Goal: Task Accomplishment & Management: Use online tool/utility

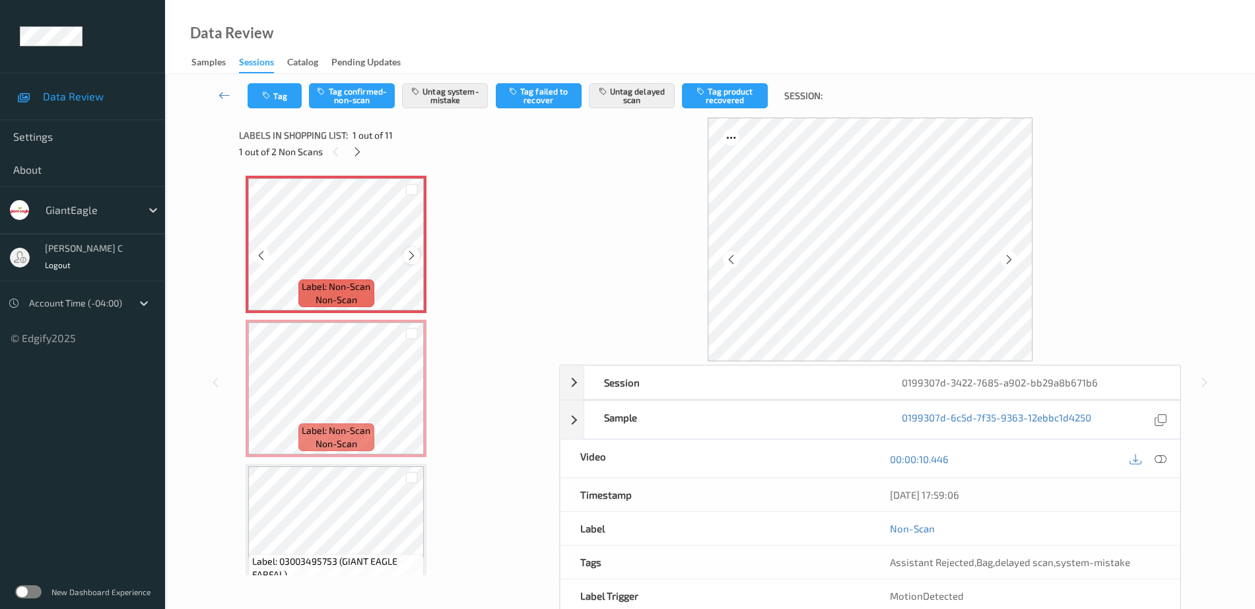
click at [413, 253] on icon at bounding box center [411, 256] width 11 height 12
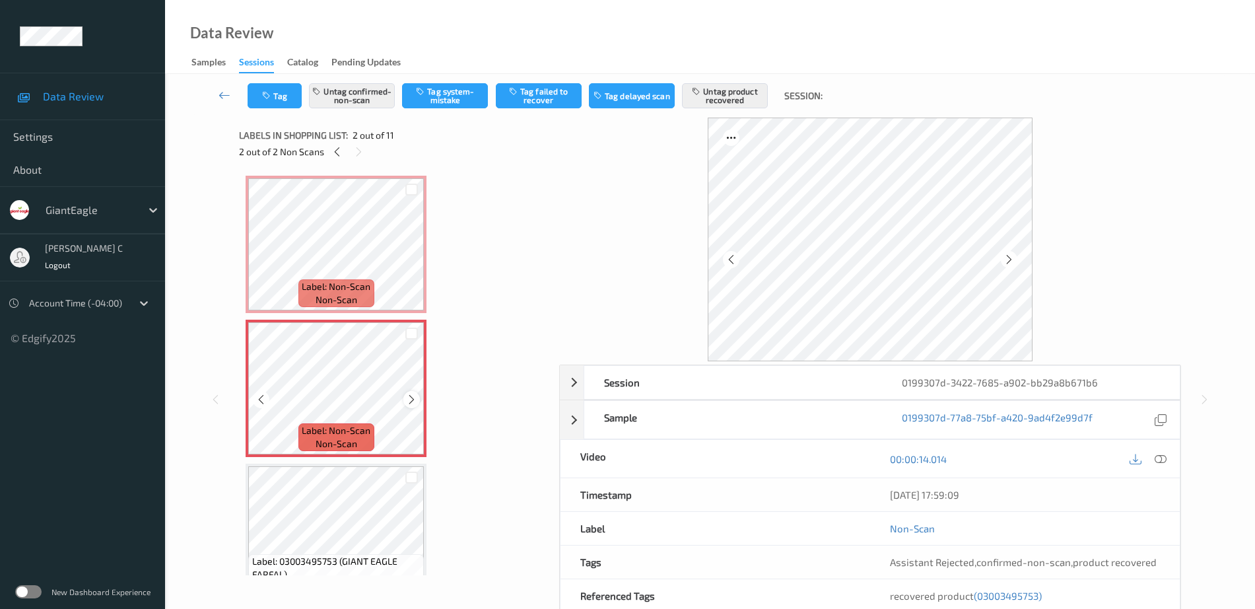
click at [405, 404] on div at bounding box center [411, 399] width 17 height 17
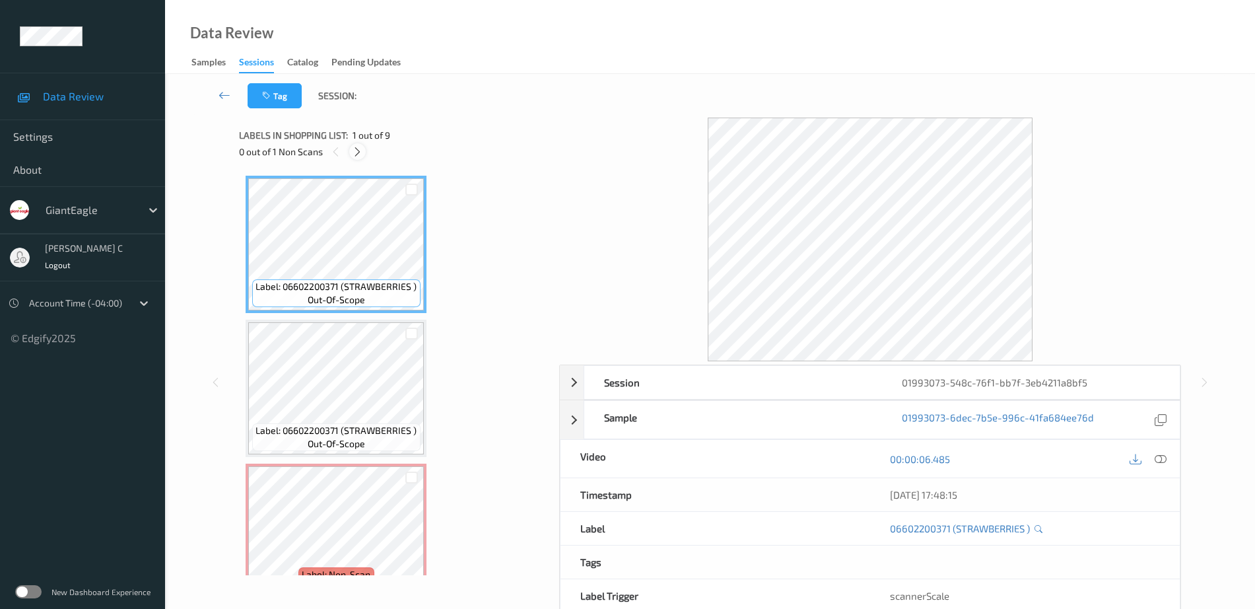
click at [356, 151] on icon at bounding box center [357, 152] width 11 height 12
click at [1163, 450] on div at bounding box center [1161, 459] width 18 height 18
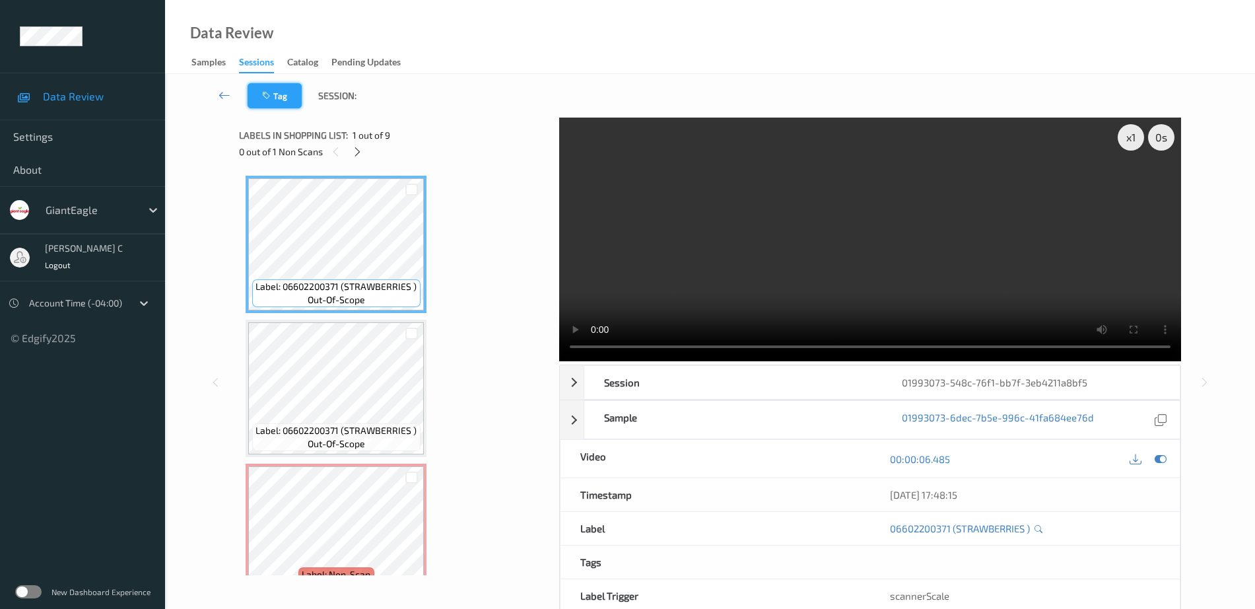
click at [287, 99] on button "Tag" at bounding box center [275, 95] width 54 height 25
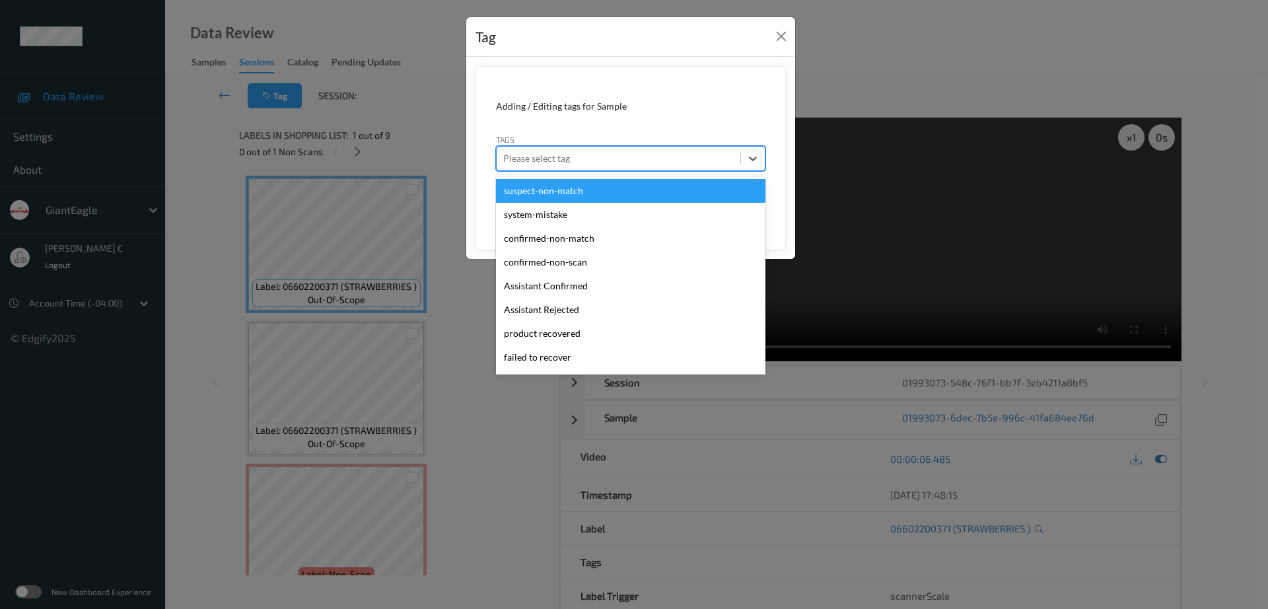
click at [600, 155] on div at bounding box center [618, 159] width 230 height 16
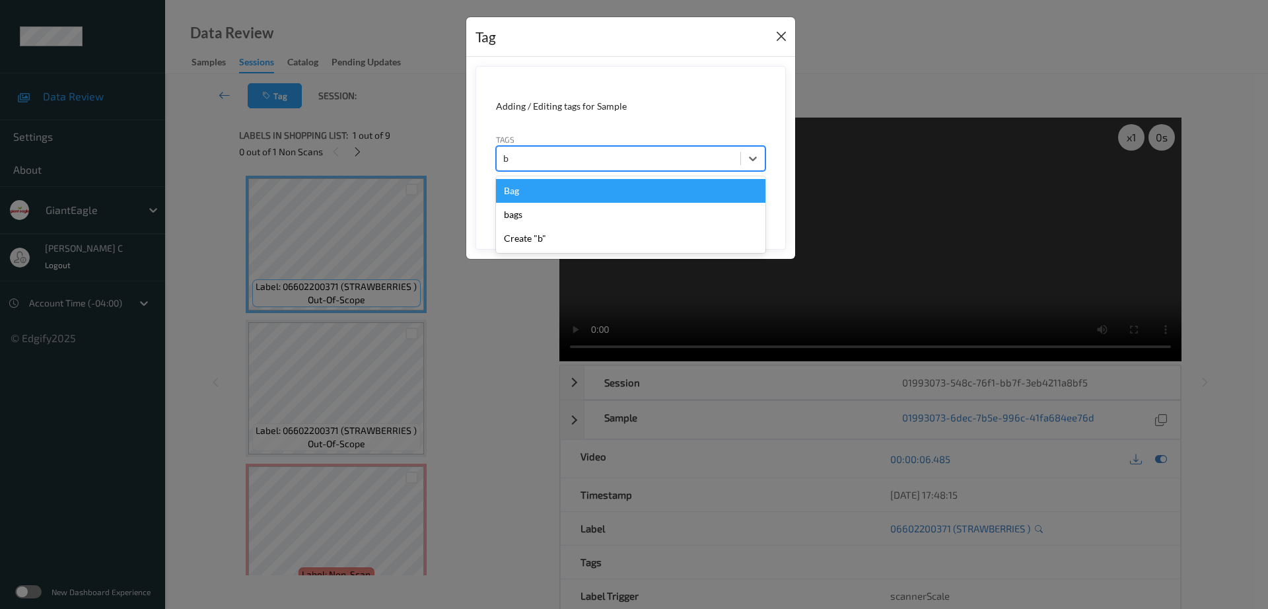
type input "b"
click at [779, 36] on button "Close" at bounding box center [781, 36] width 18 height 18
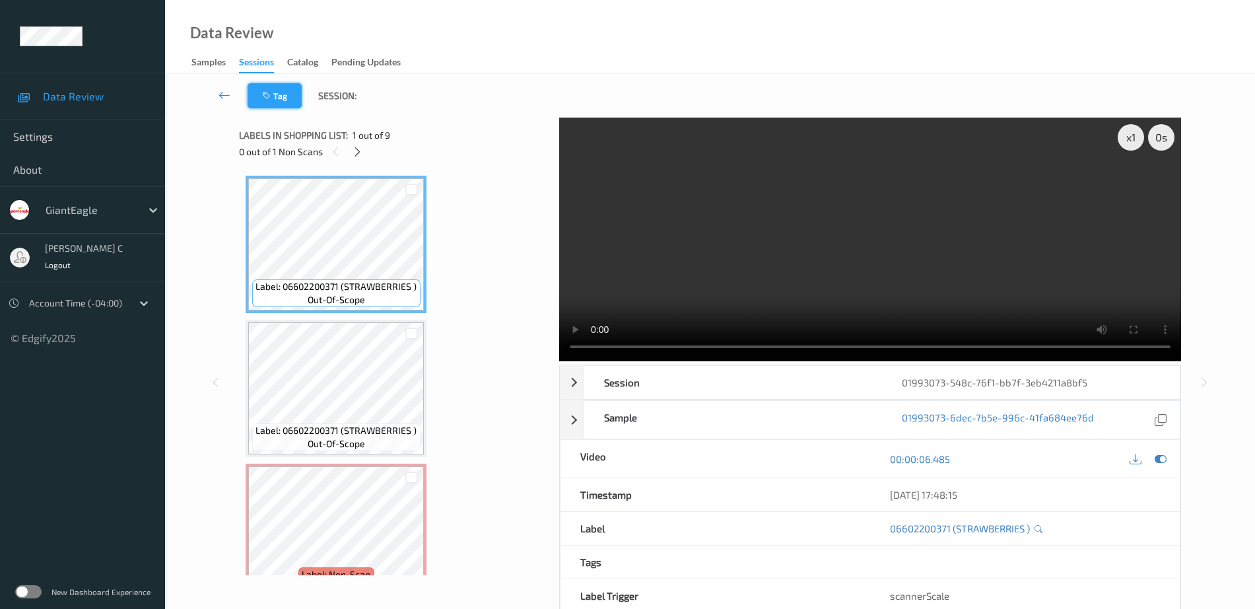
click at [277, 96] on button "Tag" at bounding box center [275, 95] width 54 height 25
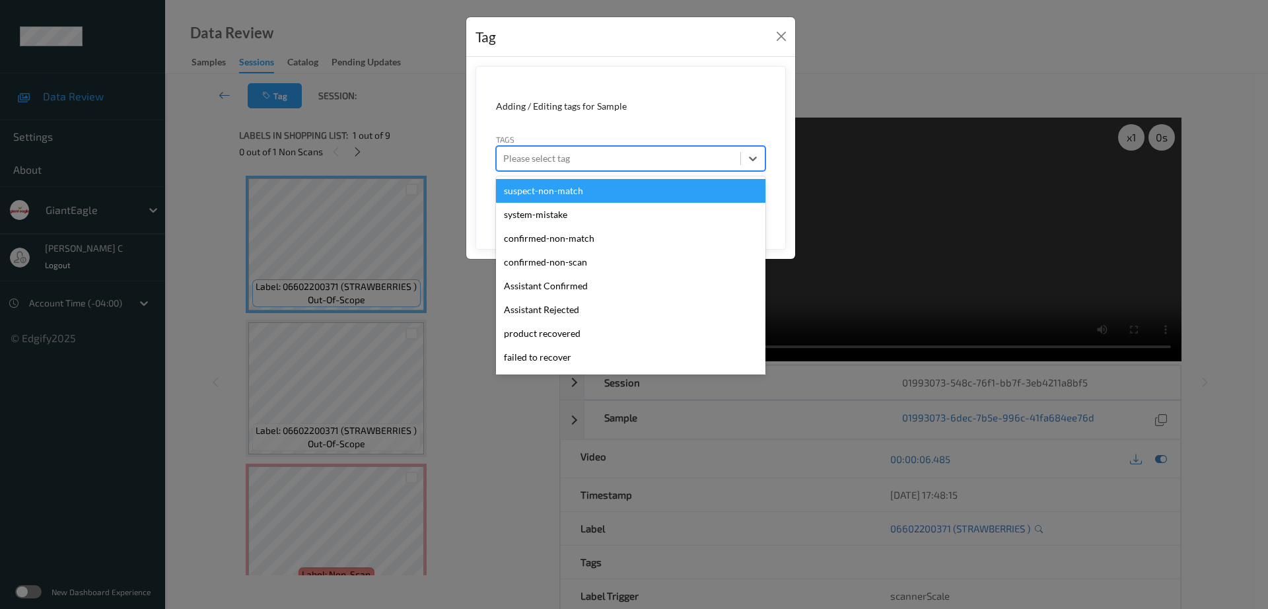
click at [554, 168] on div "Please select tag" at bounding box center [619, 158] width 244 height 21
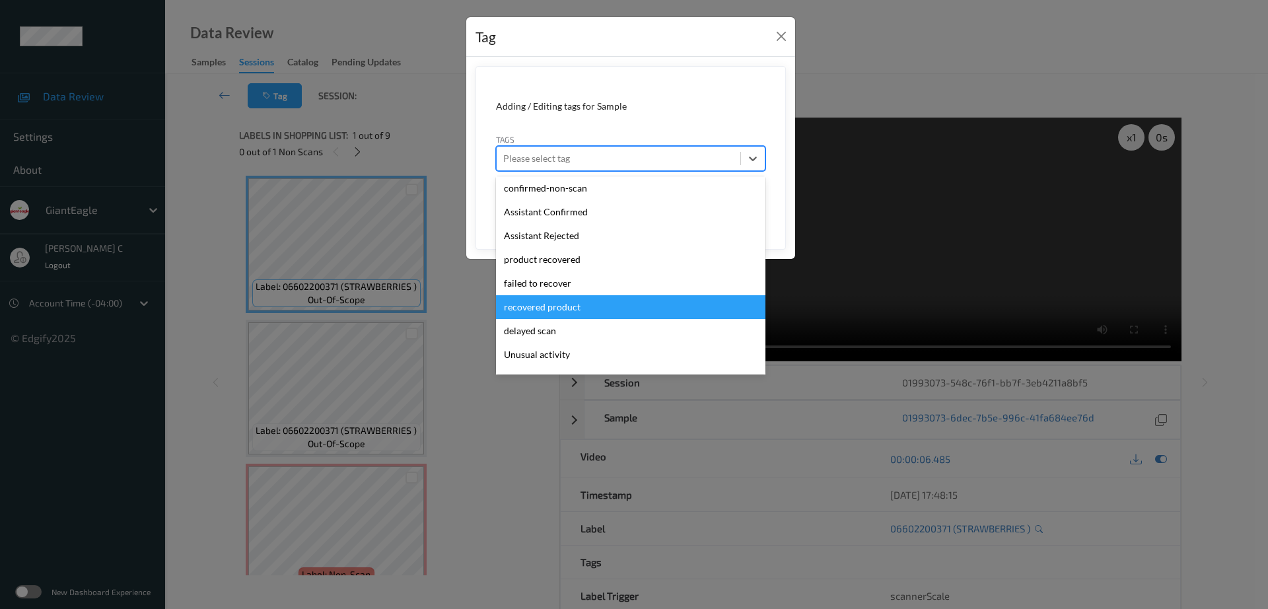
scroll to position [188, 0]
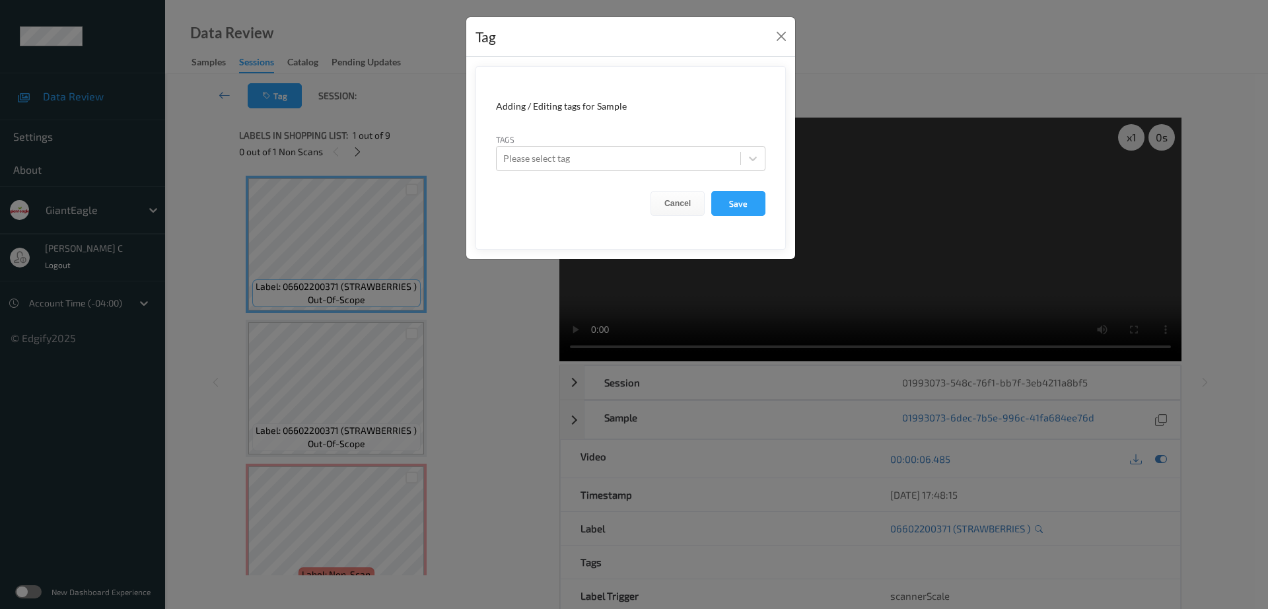
drag, startPoint x: 548, startPoint y: 345, endPoint x: 516, endPoint y: 212, distance: 136.4
click at [507, 224] on form "Adding / Editing tags for Sample Tags Please select tag Cancel Save" at bounding box center [630, 158] width 310 height 184
click at [779, 39] on button "Close" at bounding box center [781, 36] width 18 height 18
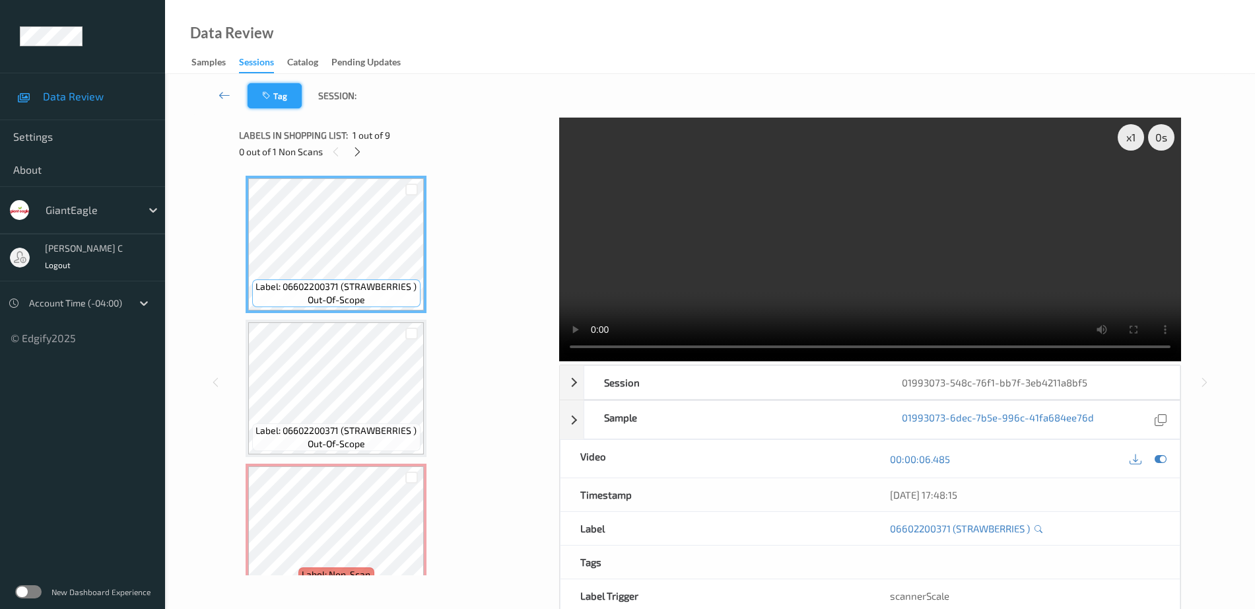
click at [278, 102] on button "Tag" at bounding box center [275, 95] width 54 height 25
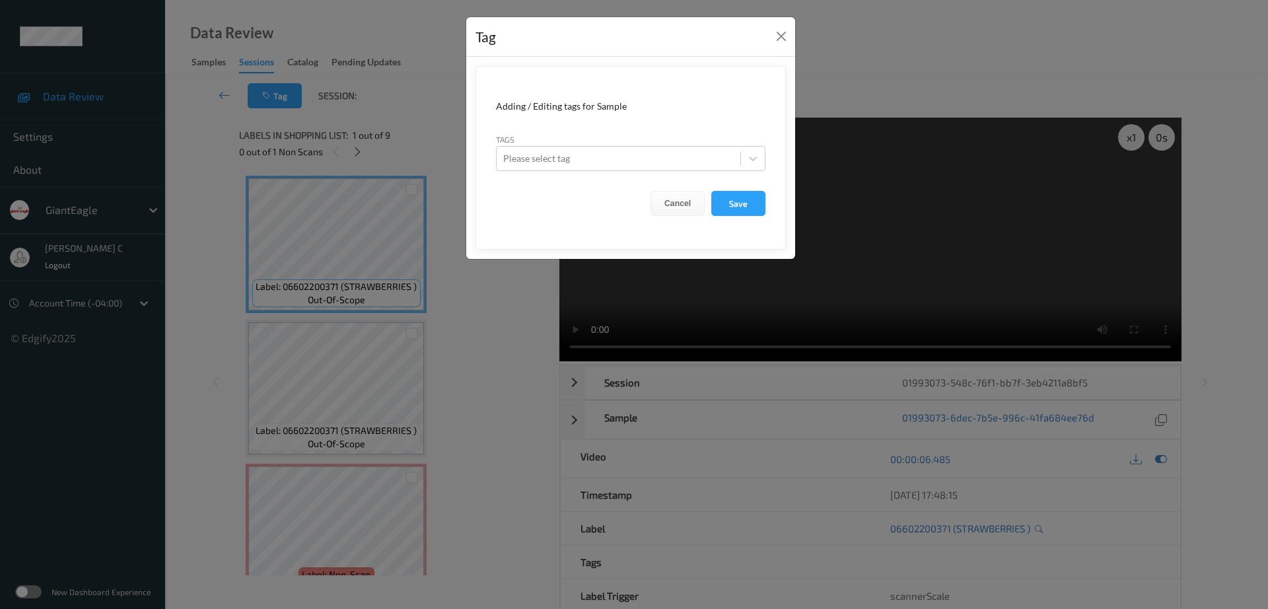
click at [547, 110] on div "Adding / Editing tags for Sample" at bounding box center [630, 106] width 269 height 13
click at [518, 107] on div "Adding / Editing tags for Sample" at bounding box center [630, 106] width 269 height 13
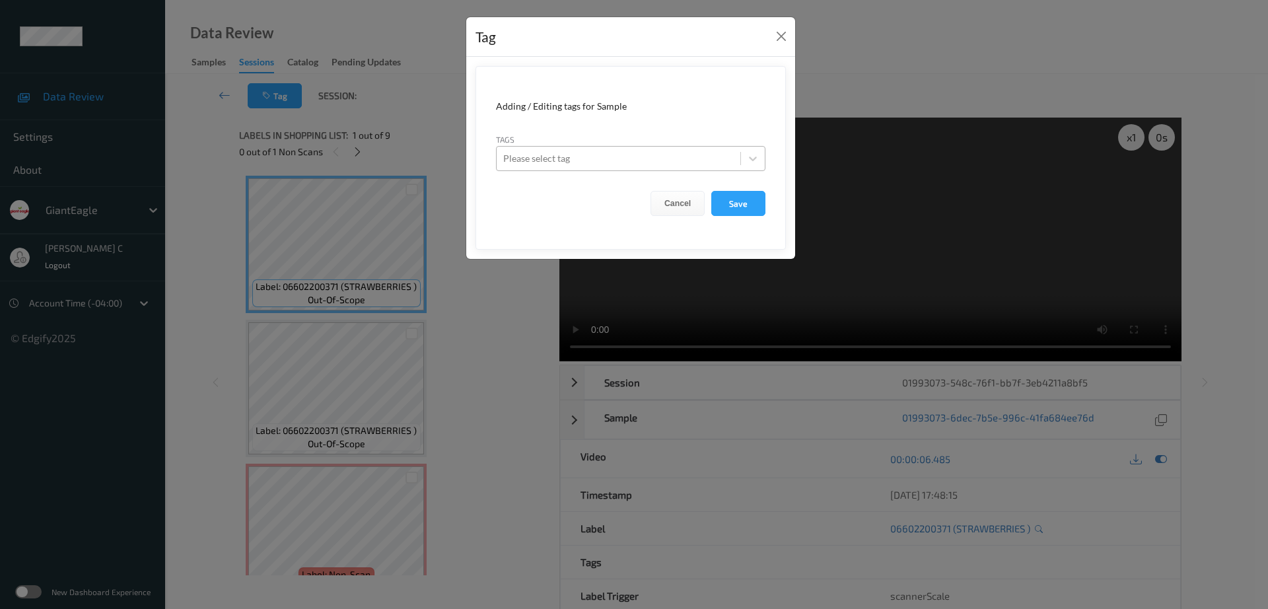
click at [518, 158] on div at bounding box center [618, 159] width 230 height 16
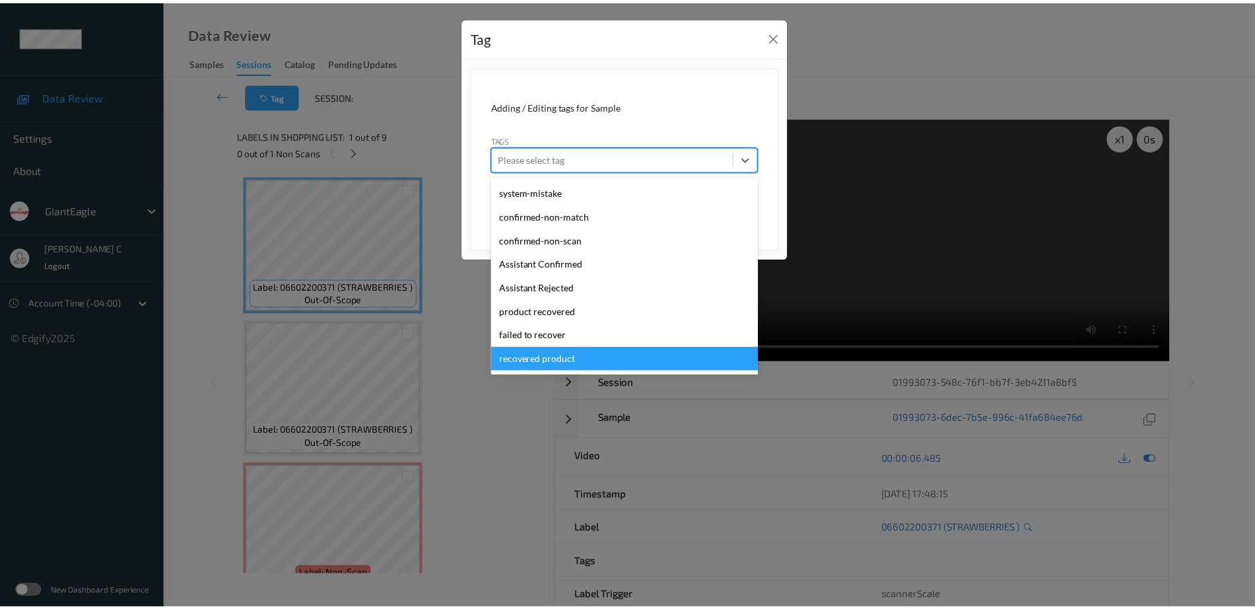
scroll to position [0, 0]
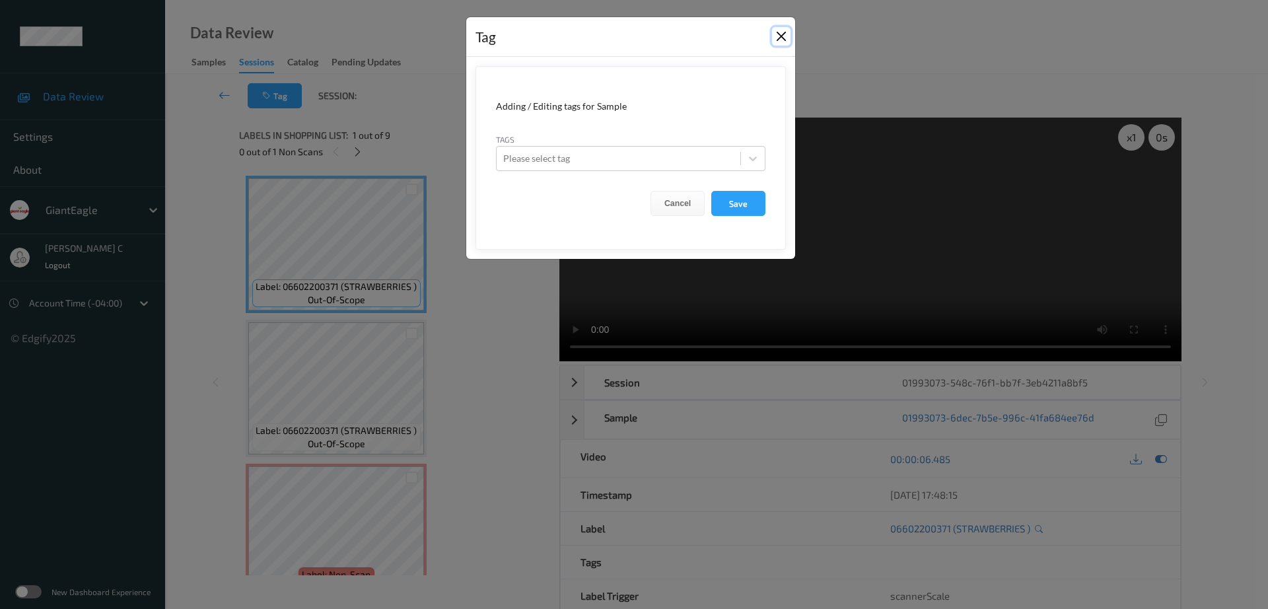
click at [786, 31] on button "Close" at bounding box center [781, 36] width 18 height 18
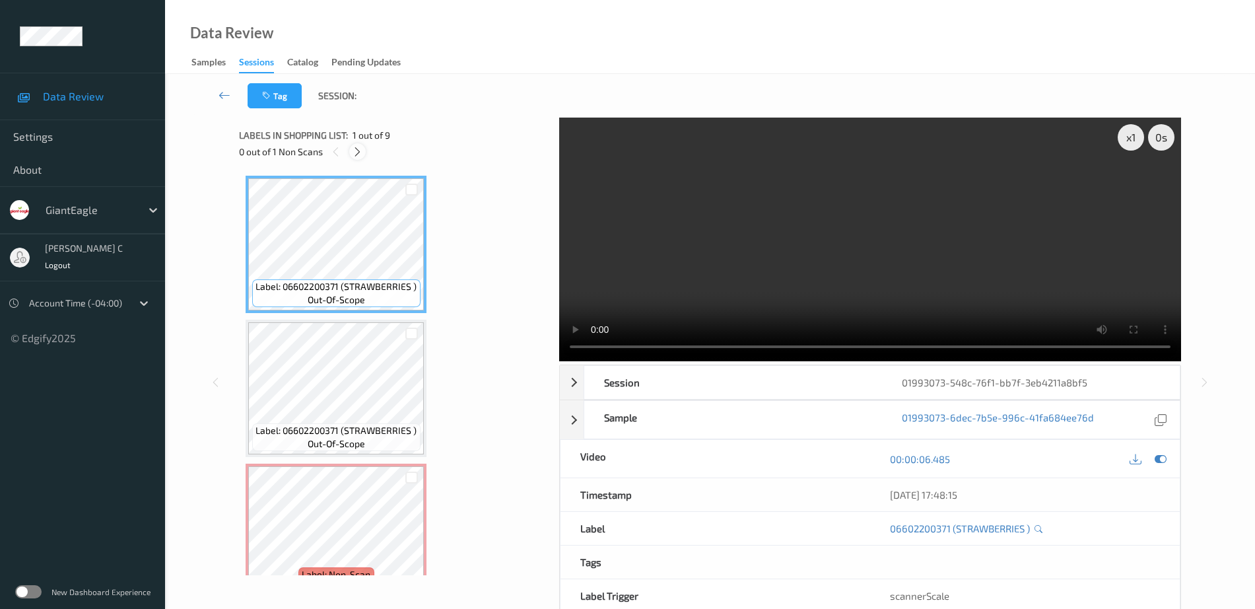
click at [357, 143] on div at bounding box center [357, 151] width 17 height 17
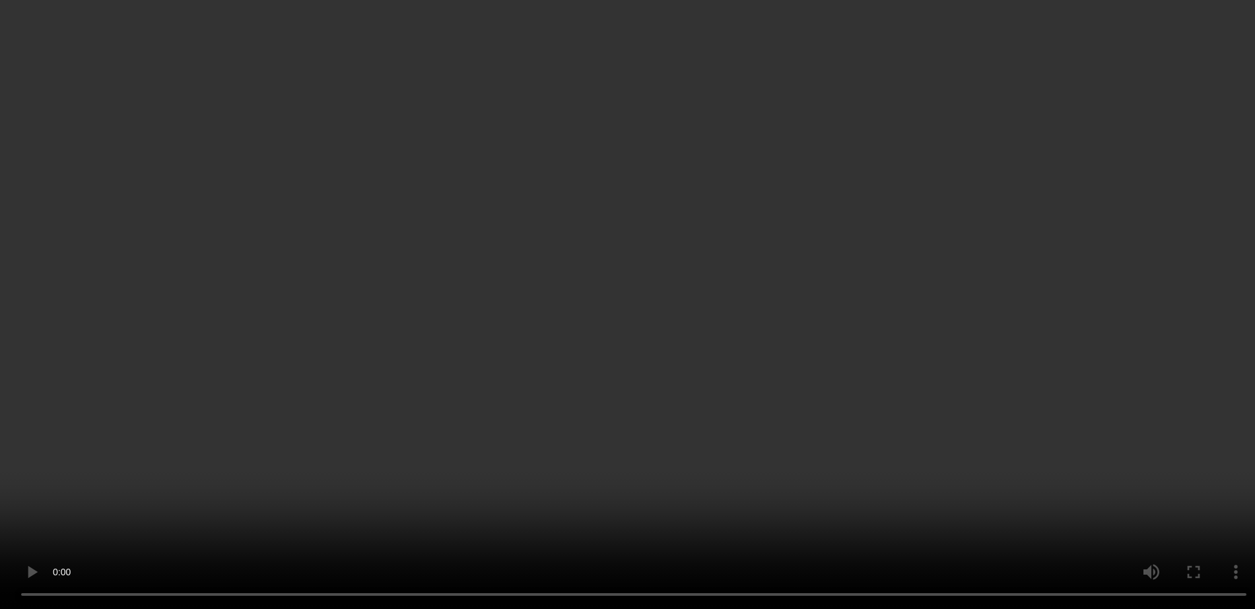
scroll to position [83, 0]
